Goal: Task Accomplishment & Management: Manage account settings

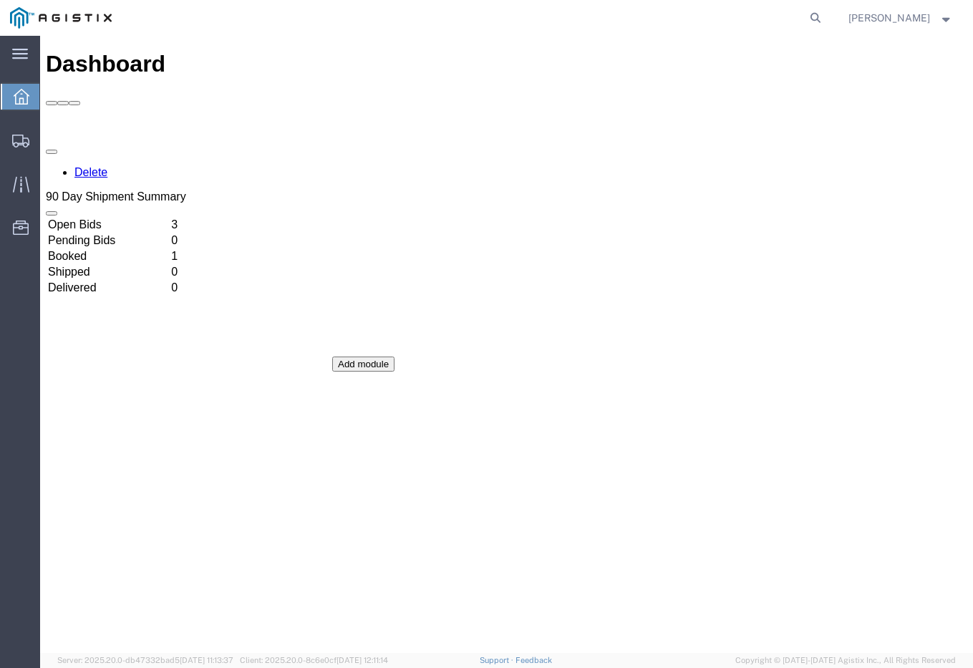
click at [169, 218] on td "Open Bids" at bounding box center [108, 225] width 122 height 14
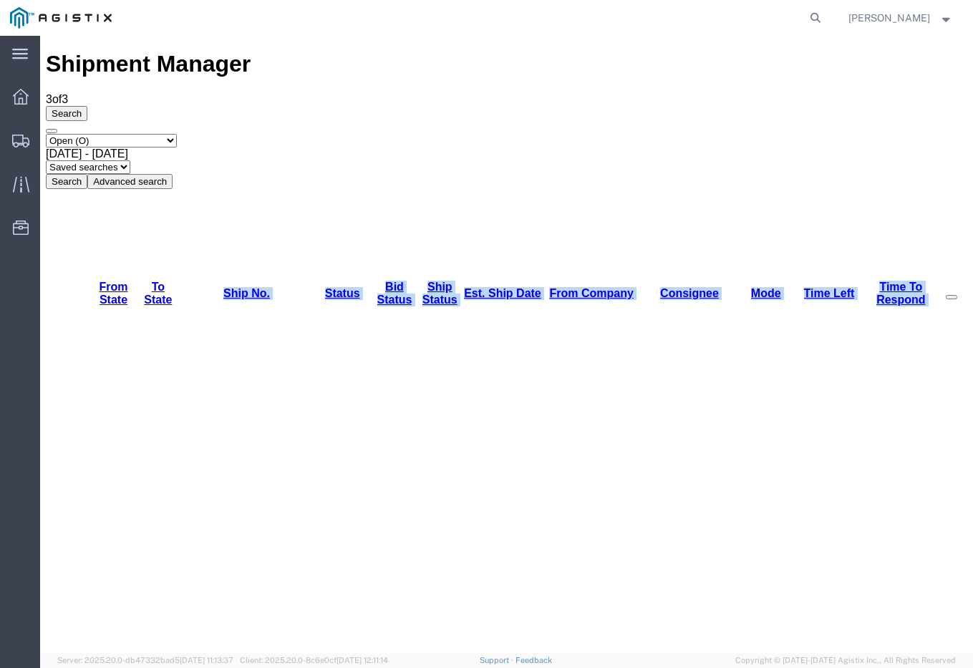
drag, startPoint x: 213, startPoint y: 127, endPoint x: 388, endPoint y: 202, distance: 190.5
